Goal: Find specific page/section: Find specific page/section

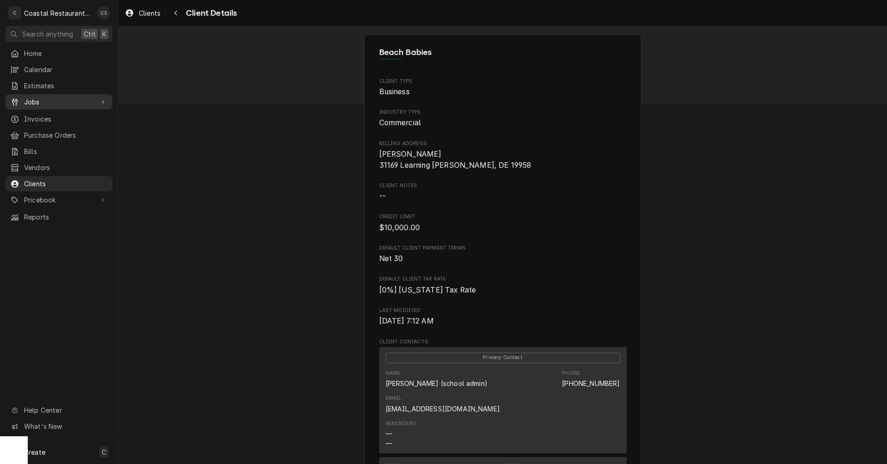
click at [35, 100] on span "Jobs" at bounding box center [59, 102] width 70 height 10
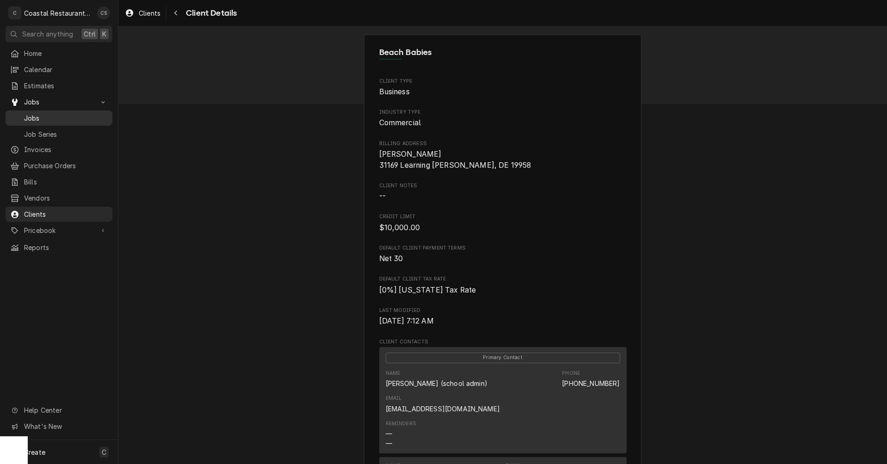
click at [31, 114] on span "Jobs" at bounding box center [66, 118] width 84 height 10
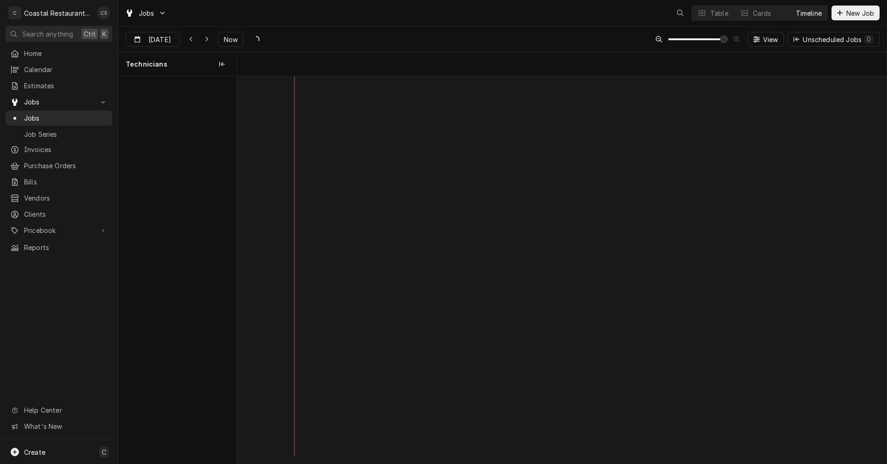
scroll to position [0, 12869]
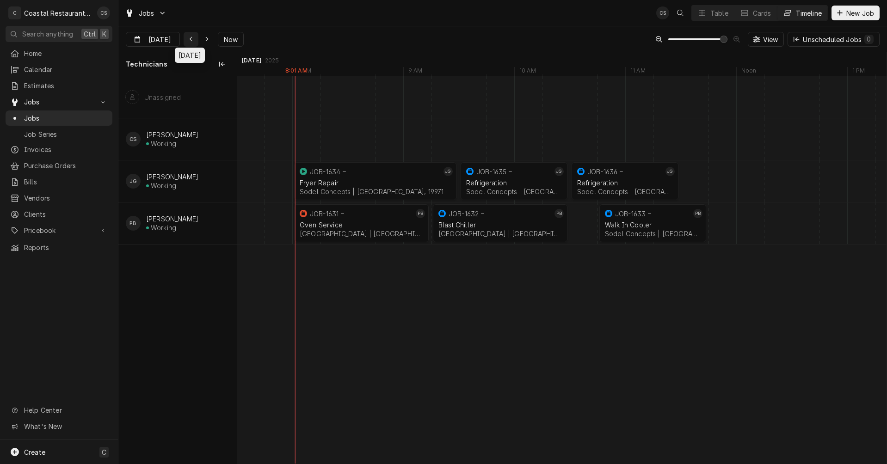
click at [189, 38] on icon "Dynamic Content Wrapper" at bounding box center [191, 39] width 4 height 6
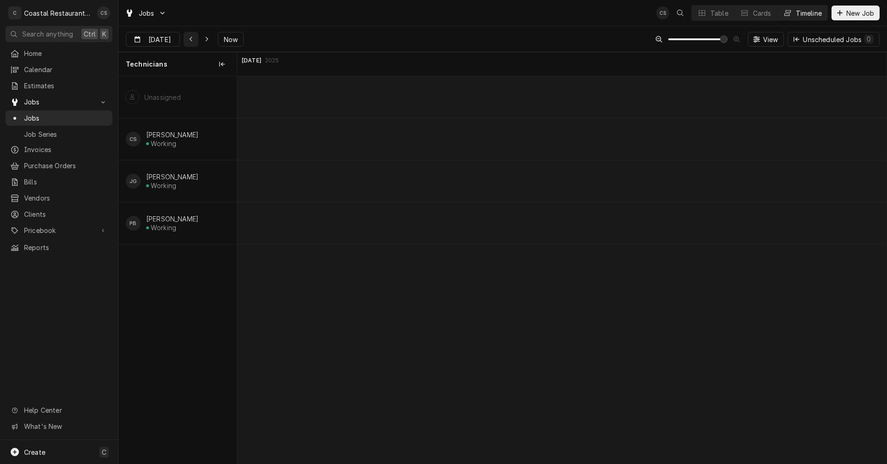
scroll to position [0, 9840]
type input "Sep 8"
click at [49, 51] on span "Home" at bounding box center [66, 54] width 84 height 10
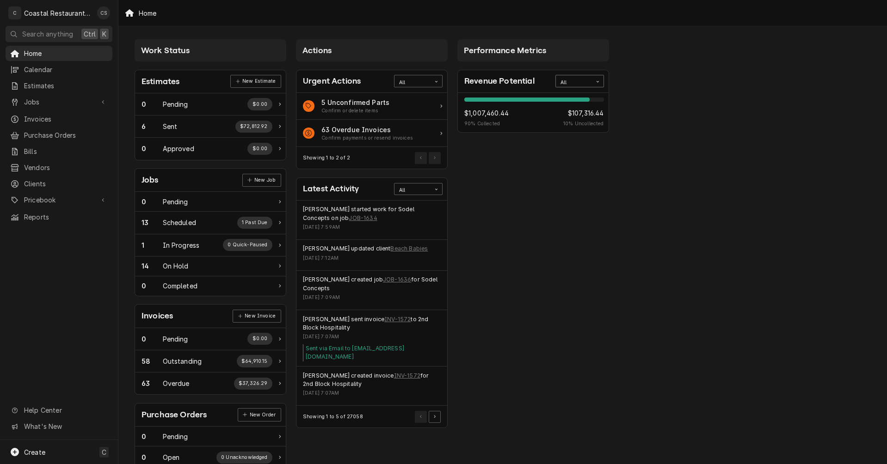
click at [592, 82] on div "Card Data Filter Control" at bounding box center [598, 82] width 12 height 12
click at [572, 149] on div "This Year" at bounding box center [580, 147] width 48 height 11
click at [45, 98] on span "Jobs" at bounding box center [59, 102] width 70 height 10
click at [45, 118] on span "Jobs" at bounding box center [66, 118] width 84 height 10
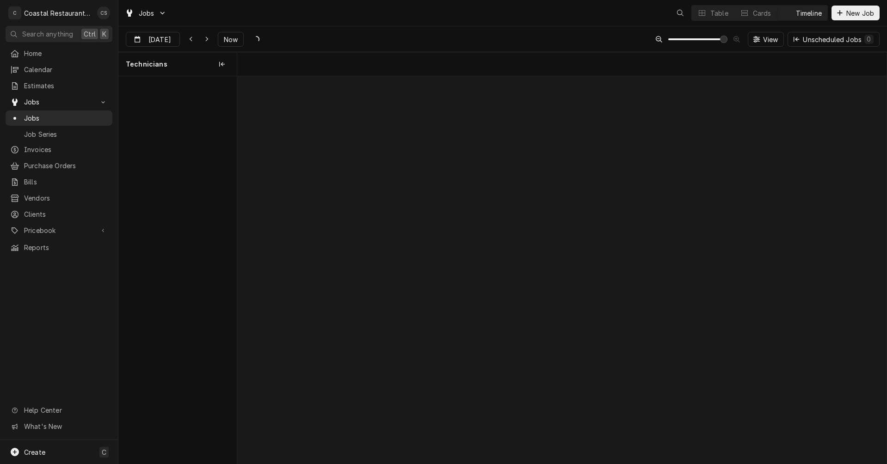
scroll to position [0, 12863]
